Goal: Information Seeking & Learning: Compare options

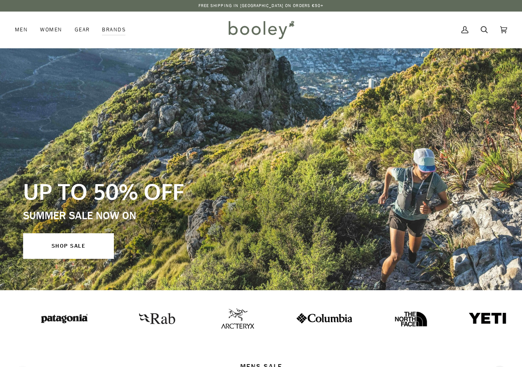
click at [490, 29] on link "Search" at bounding box center [484, 30] width 19 height 36
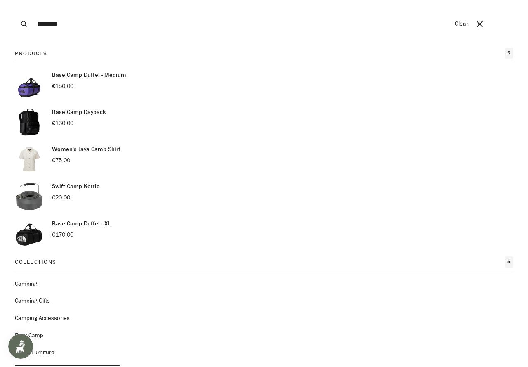
type input "**********"
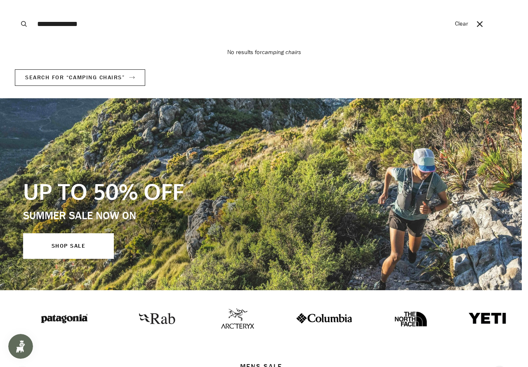
click at [15, 0] on button "Search" at bounding box center [24, 24] width 18 height 48
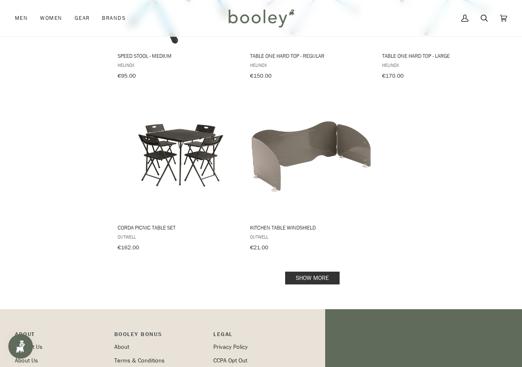
scroll to position [1115, 0]
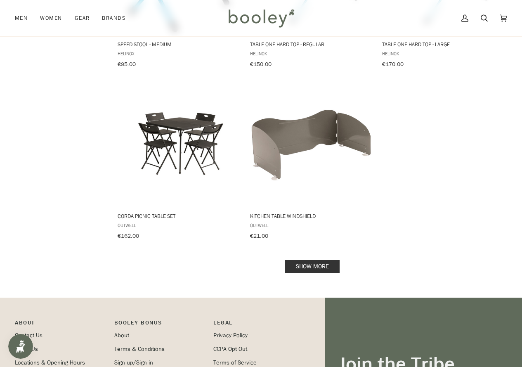
click at [323, 260] on link "Show more" at bounding box center [312, 266] width 54 height 13
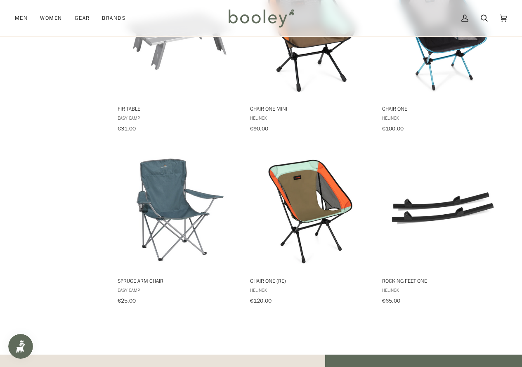
scroll to position [2105, 0]
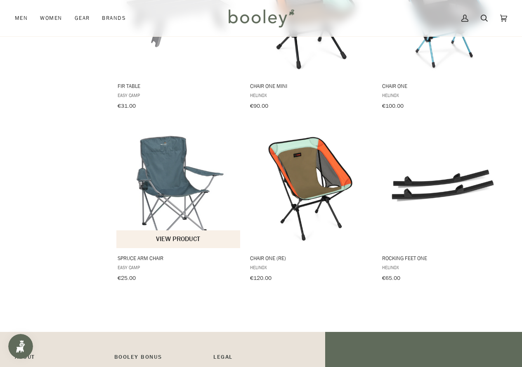
click at [178, 175] on img "Spruce Arm Chair" at bounding box center [179, 186] width 124 height 124
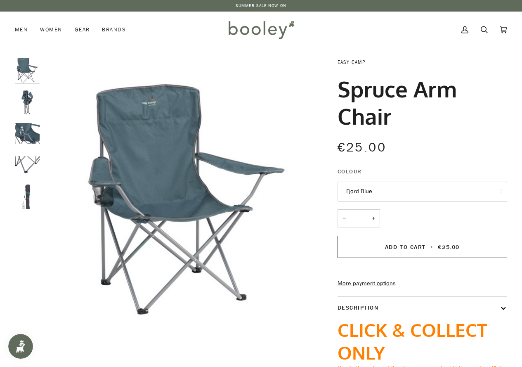
click at [360, 60] on link "Easy Camp" at bounding box center [352, 62] width 28 height 7
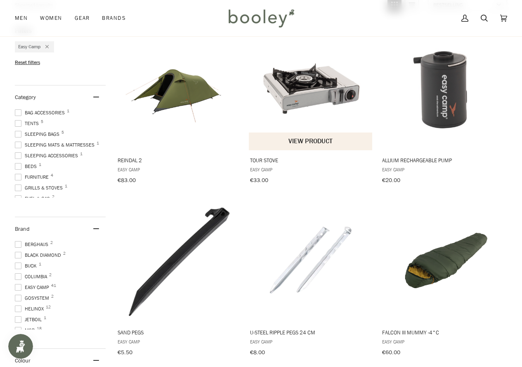
scroll to position [124, 0]
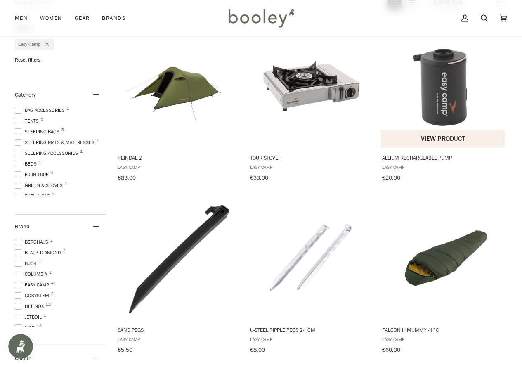
drag, startPoint x: 381, startPoint y: 157, endPoint x: 456, endPoint y: 154, distance: 74.8
click at [456, 154] on span "Allium Rechargeable Pump Easy Camp €20.00 View product" at bounding box center [443, 166] width 124 height 36
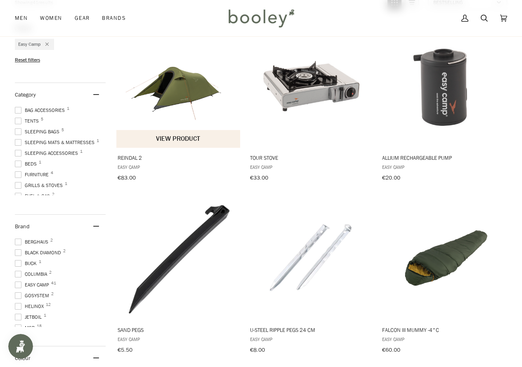
drag, startPoint x: 118, startPoint y: 157, endPoint x: 135, endPoint y: 157, distance: 16.5
click at [135, 157] on span "Reindal 2" at bounding box center [179, 157] width 122 height 7
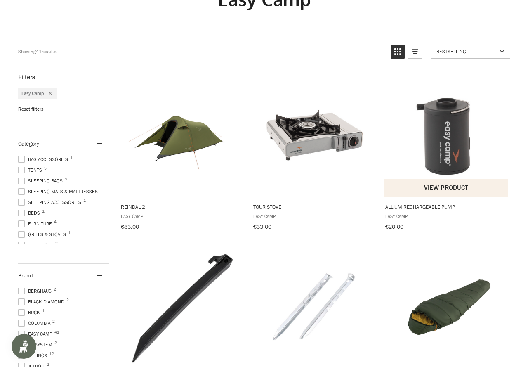
scroll to position [0, 0]
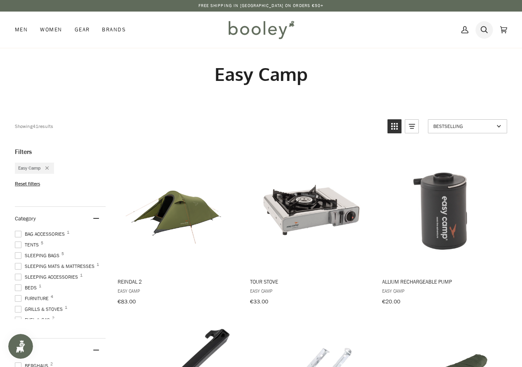
click at [487, 26] on icon at bounding box center [484, 30] width 7 height 12
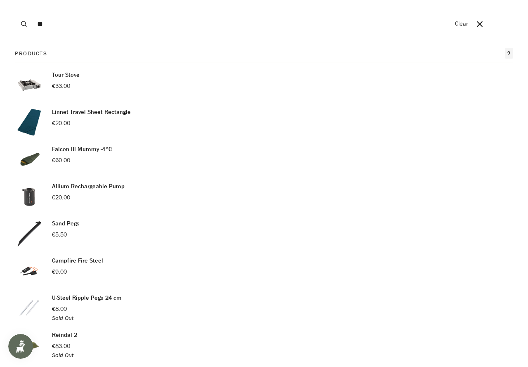
type input "*"
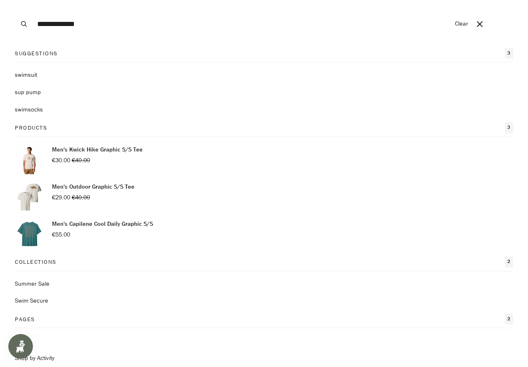
type input "**********"
click at [15, 0] on button "Search" at bounding box center [24, 24] width 18 height 48
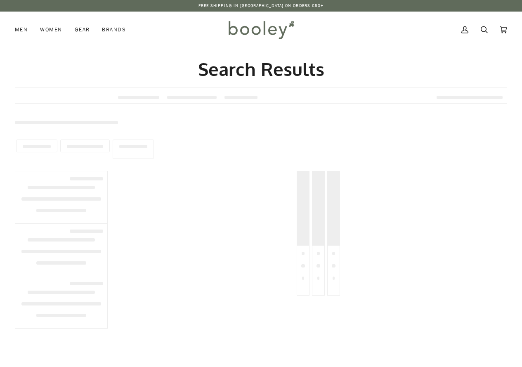
type input "**********"
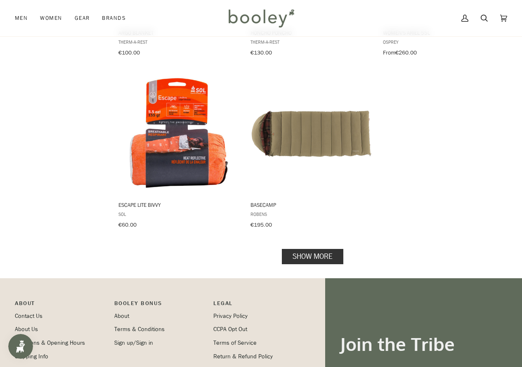
scroll to position [1115, 0]
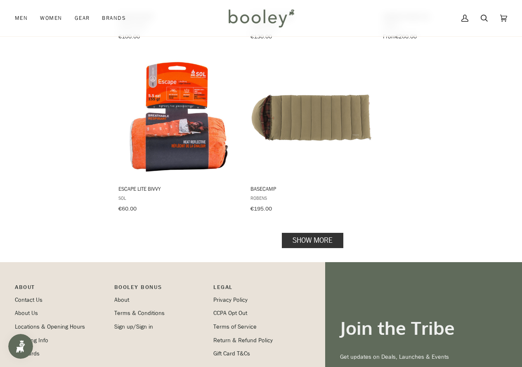
click at [330, 233] on link "Show more" at bounding box center [313, 240] width 62 height 15
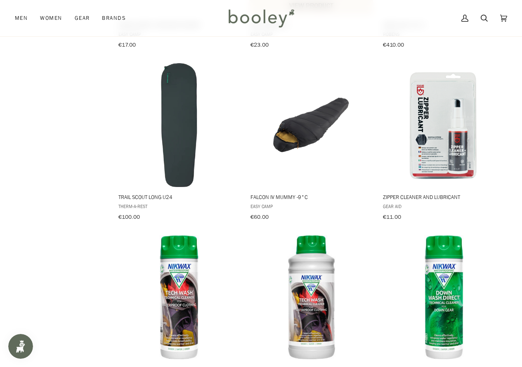
scroll to position [1816, 0]
